Goal: Use online tool/utility: Utilize a website feature to perform a specific function

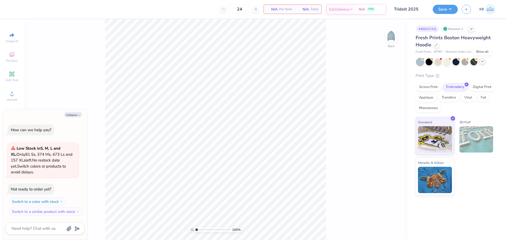
click at [484, 60] on icon at bounding box center [482, 61] width 4 height 4
type textarea "x"
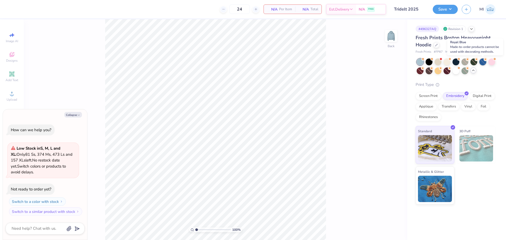
click at [481, 64] on div at bounding box center [483, 62] width 7 height 7
click at [483, 65] on div at bounding box center [483, 62] width 7 height 7
click at [483, 64] on div at bounding box center [483, 62] width 7 height 7
click at [487, 56] on div "Royal Blue Made-to-order products cannot be used with decorating methods." at bounding box center [475, 47] width 59 height 20
click at [481, 65] on div at bounding box center [483, 62] width 7 height 7
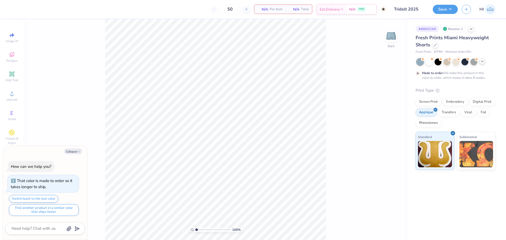
click at [482, 61] on icon at bounding box center [482, 61] width 4 height 4
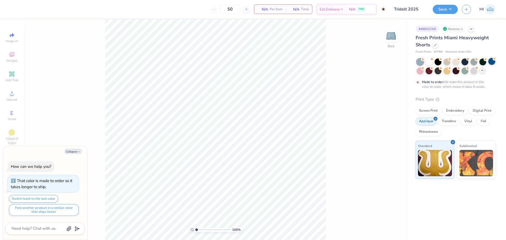
click at [491, 64] on div at bounding box center [492, 61] width 7 height 7
type textarea "x"
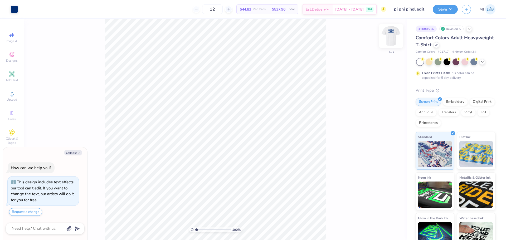
click at [394, 33] on img at bounding box center [391, 35] width 21 height 21
type textarea "x"
type input "2.71964221644285"
type textarea "x"
type input "2.71964221644285"
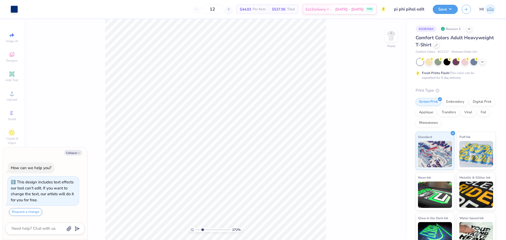
type textarea "x"
type input "2.71964221644285"
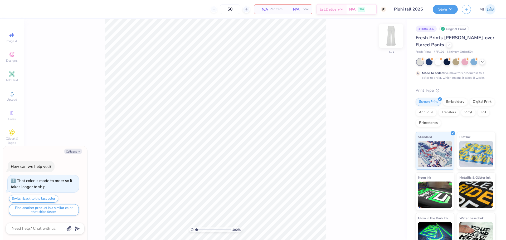
click at [391, 36] on img at bounding box center [391, 35] width 21 height 21
type textarea "x"
